Goal: Check status: Check status

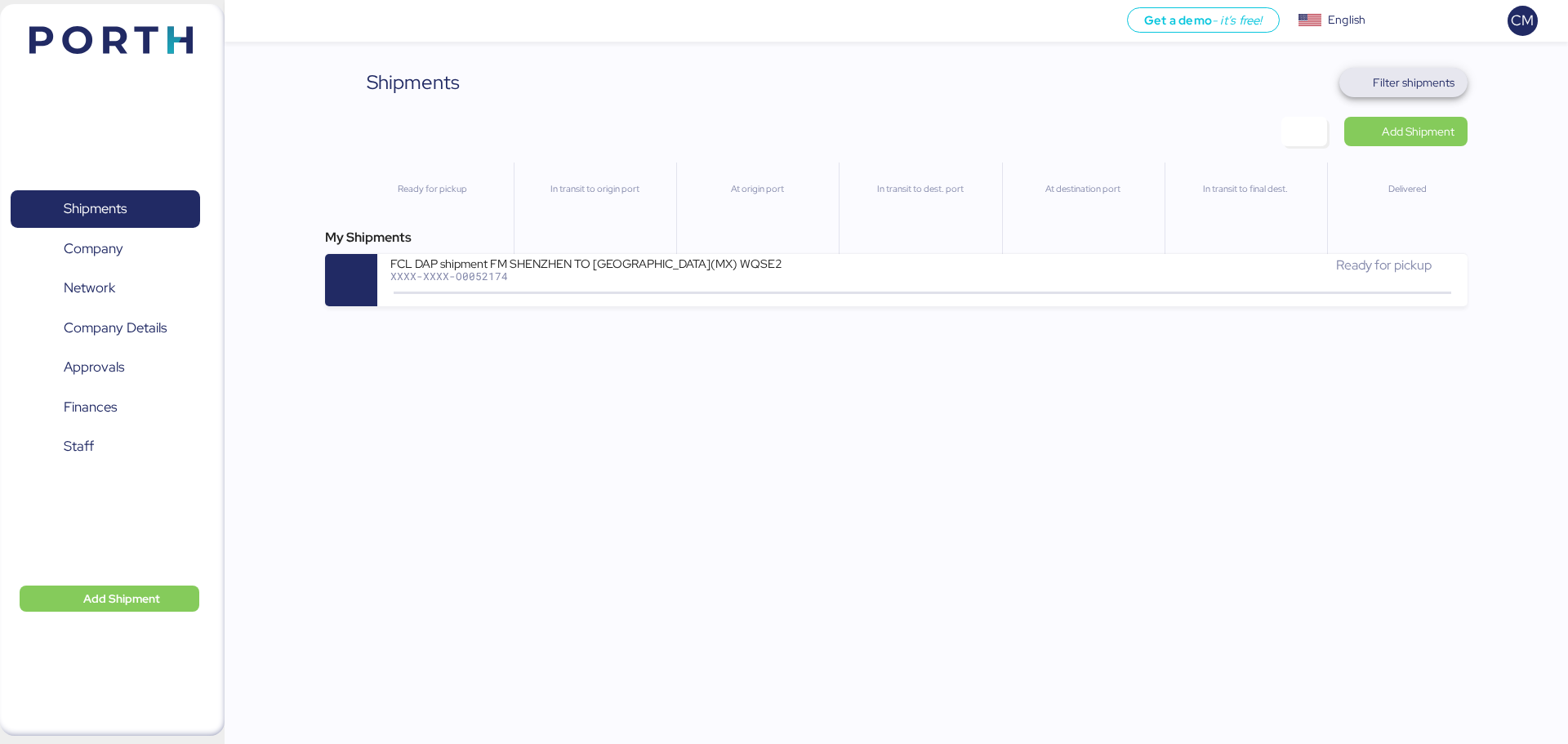
click at [1433, 69] on span "Filter shipments" at bounding box center [1403, 82] width 128 height 29
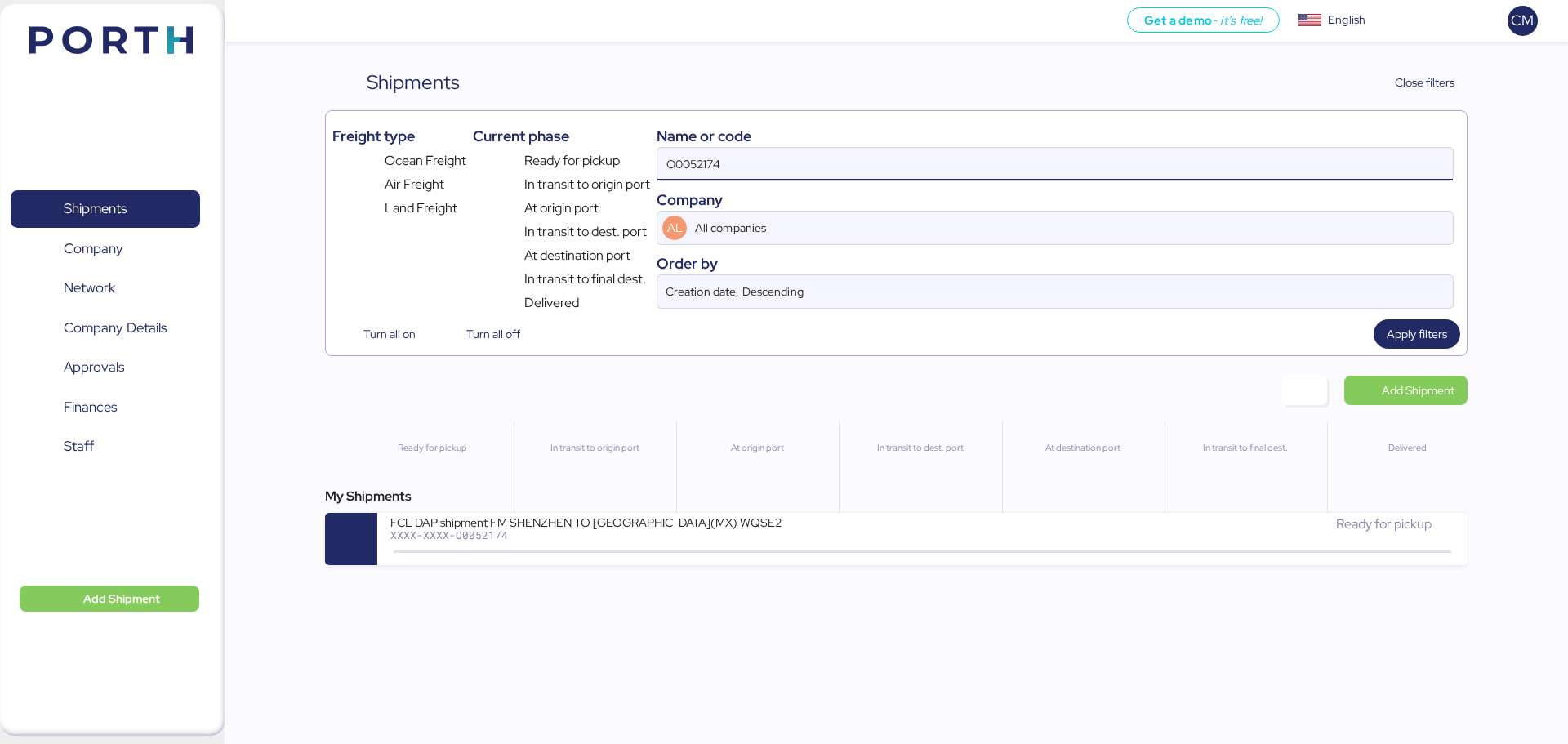
click at [937, 172] on input "O0052174" at bounding box center [1055, 164] width 796 height 33
paste input "2,542.5"
type input "2,542.5"
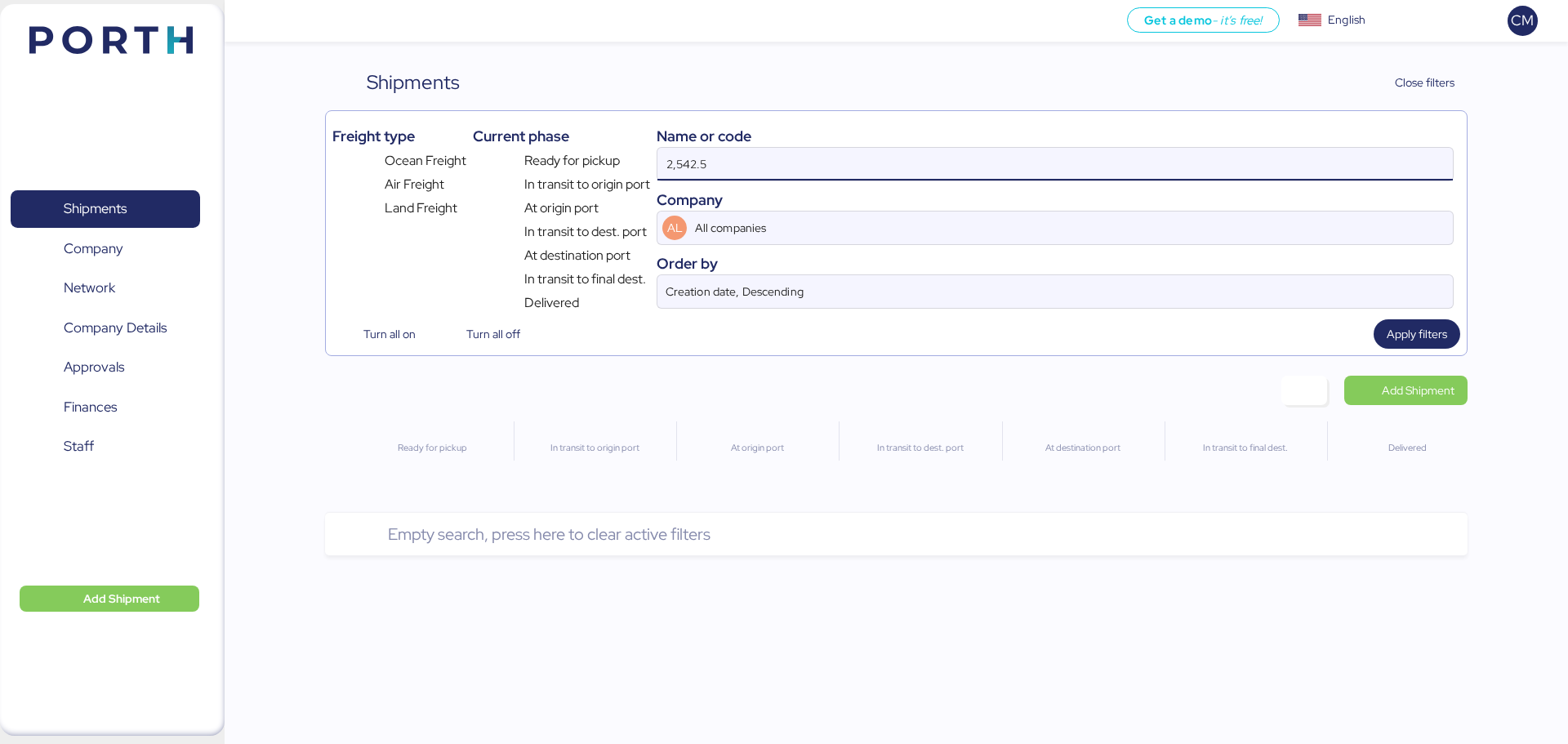
click at [776, 154] on input "2,542.5" at bounding box center [1055, 164] width 796 height 33
paste input "O0052222"
type input "O0052222"
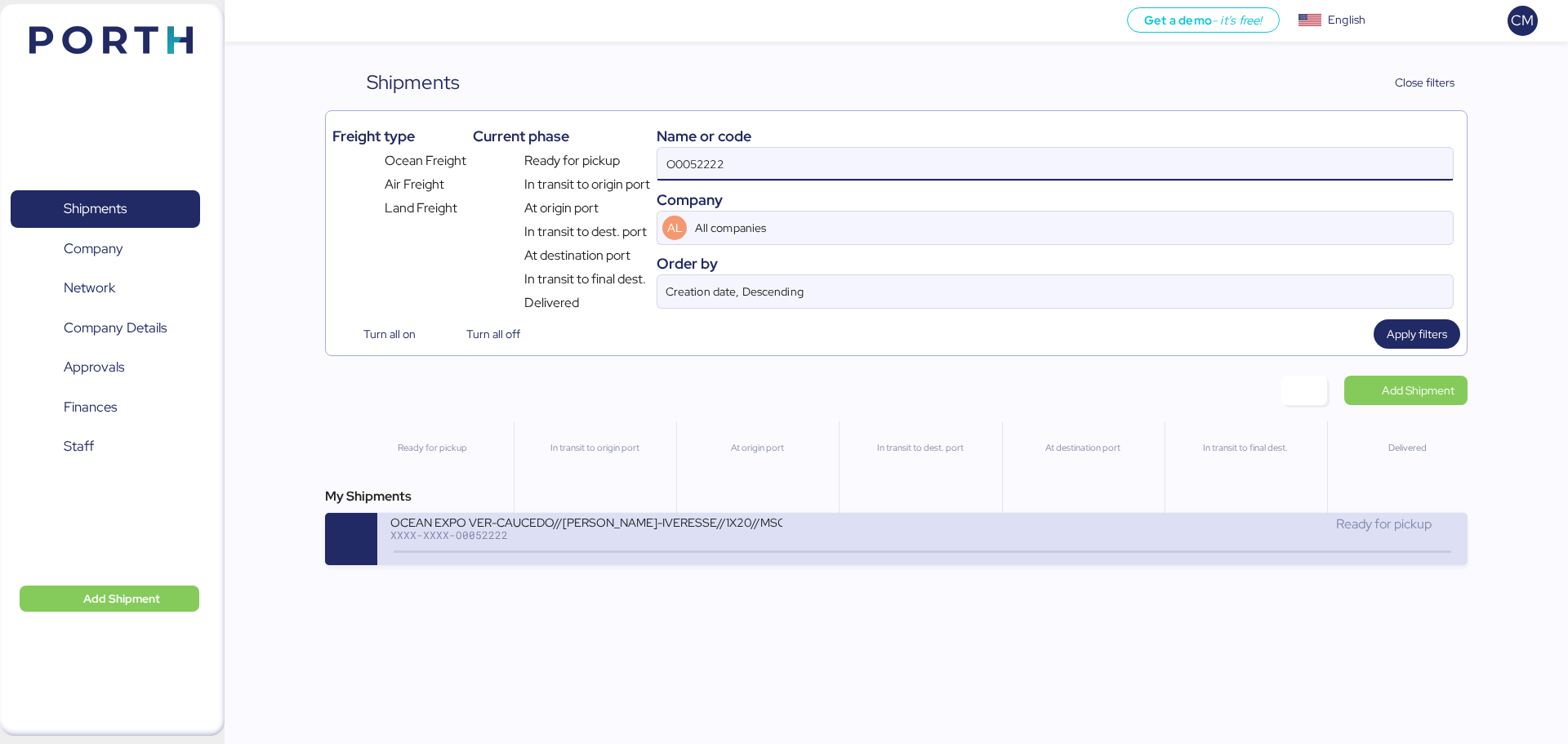
click at [567, 535] on div "XXXX-XXXX-O0052222" at bounding box center [586, 534] width 392 height 12
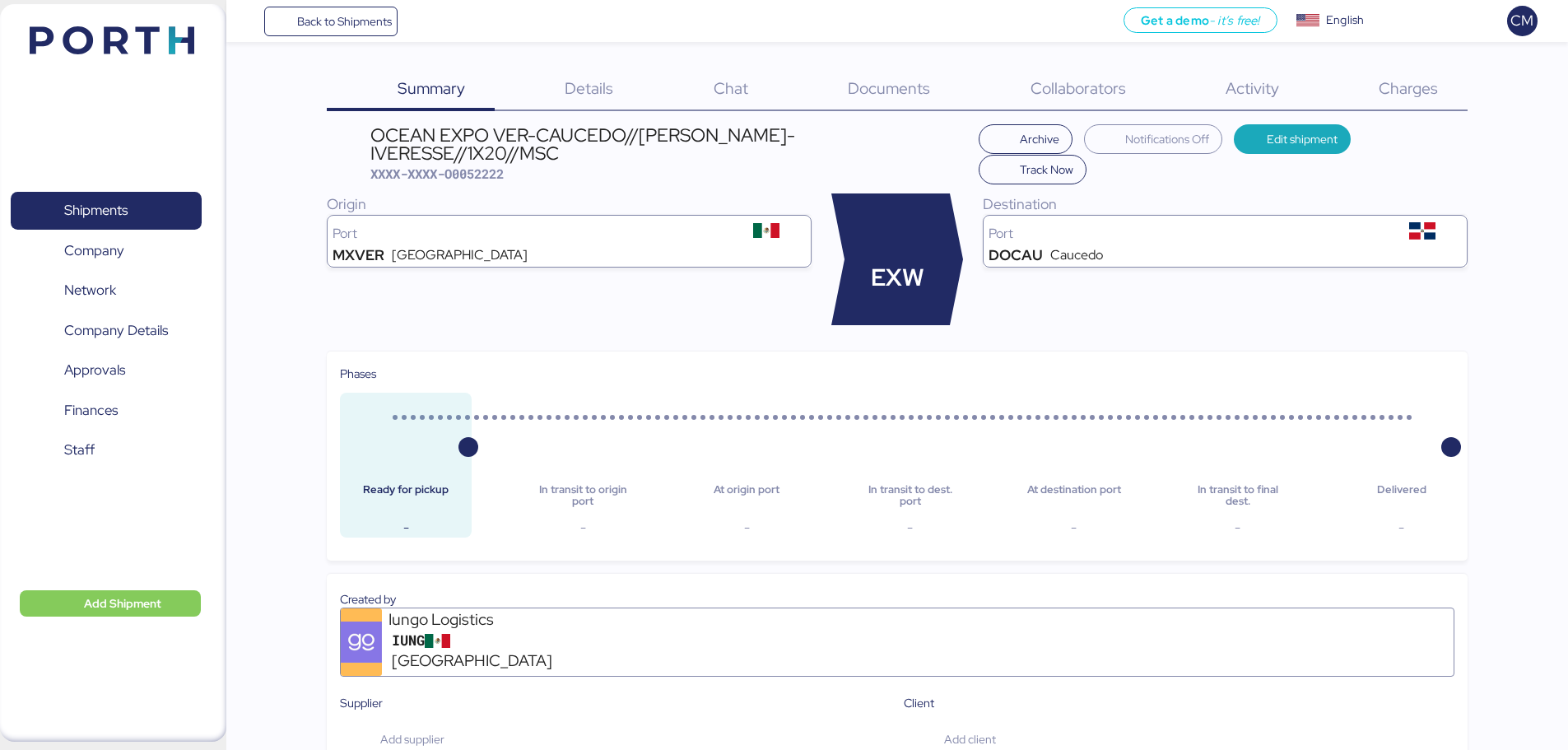
click at [1396, 81] on span "Charges" at bounding box center [1408, 88] width 59 height 21
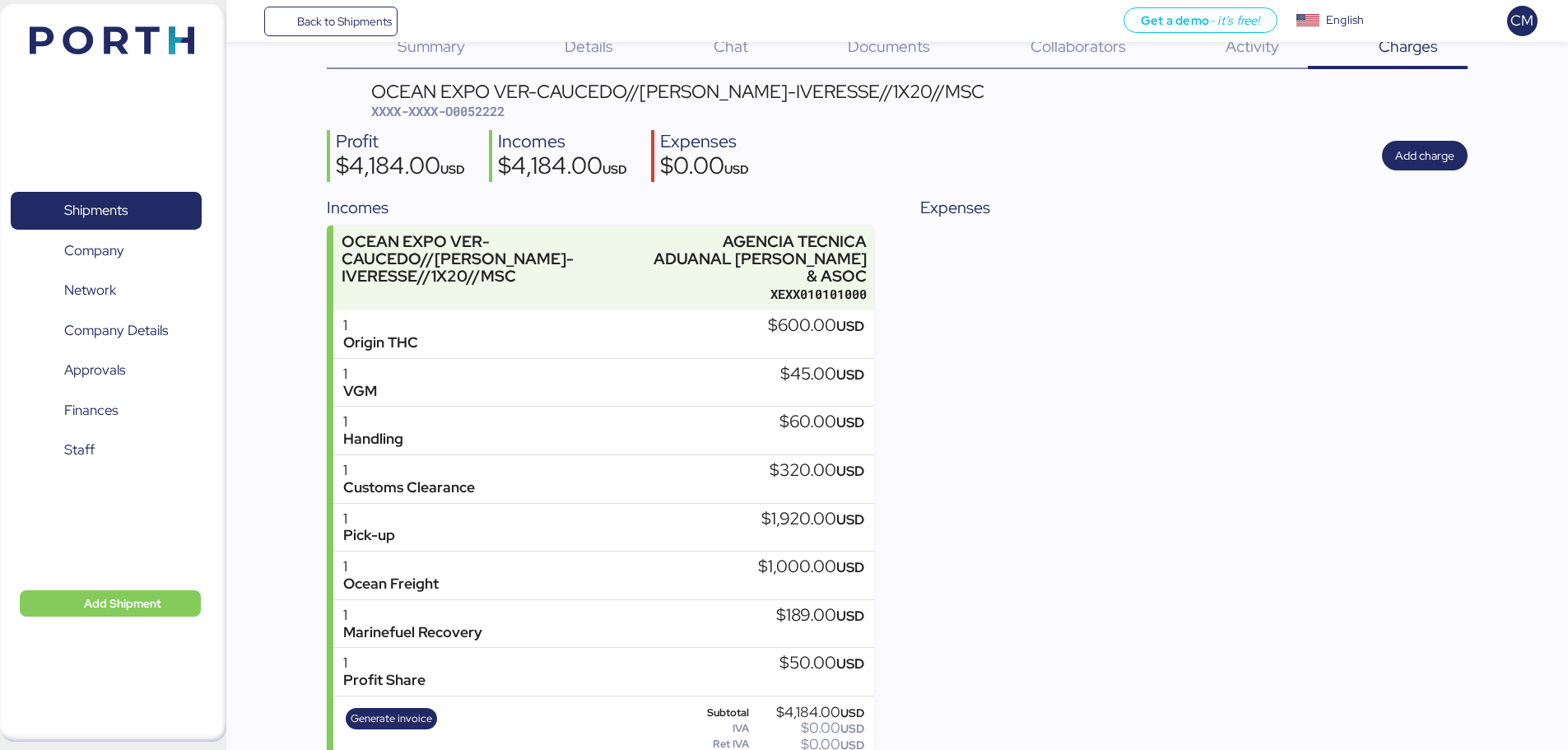
scroll to position [82, 0]
